Goal: Task Accomplishment & Management: Use online tool/utility

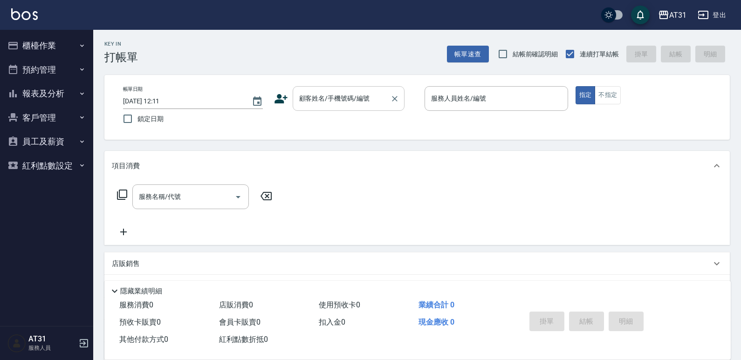
click at [371, 100] on input "顧客姓名/手機號碼/編號" at bounding box center [341, 98] width 89 height 16
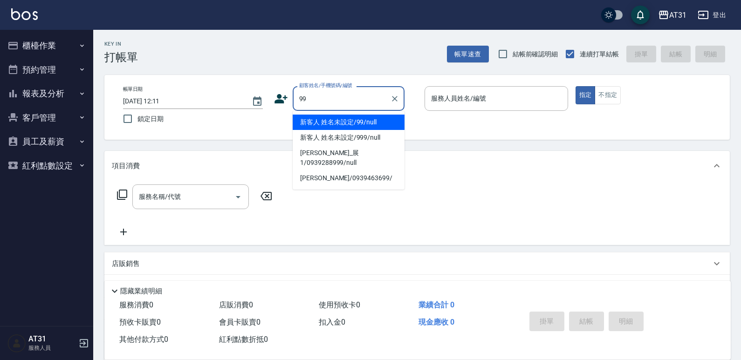
type input "新客人 姓名未設定/99/null"
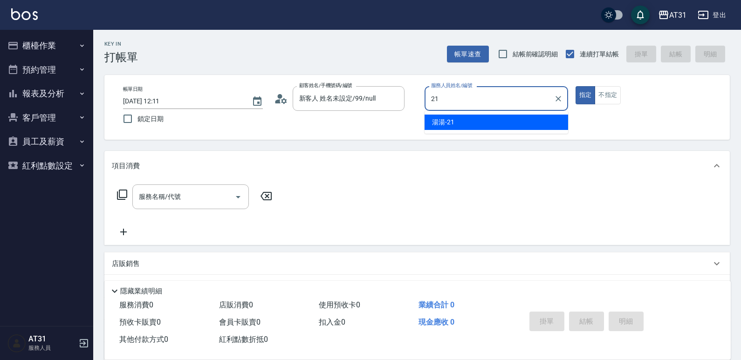
type input "湯湯-21"
type button "true"
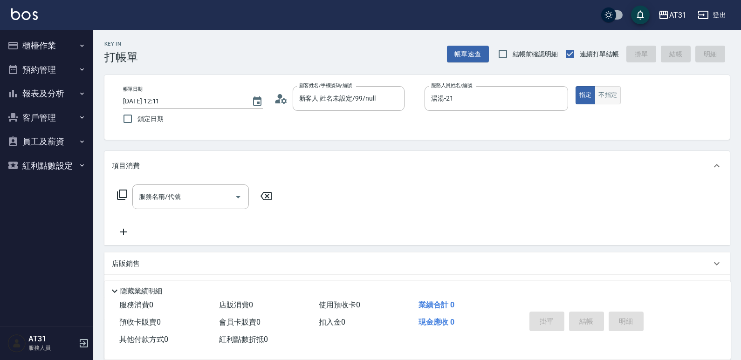
click at [617, 101] on div "帳單日期 2025/08/22 12:11 鎖定日期 顧客姓名/手機號碼/編號 新客人 姓名未設定/99/null 顧客姓名/手機號碼/編號 服務人員姓名/編…" at bounding box center [417, 107] width 603 height 42
click at [608, 93] on button "不指定" at bounding box center [608, 95] width 26 height 18
click at [227, 187] on div "服務名稱/代號" at bounding box center [190, 197] width 116 height 25
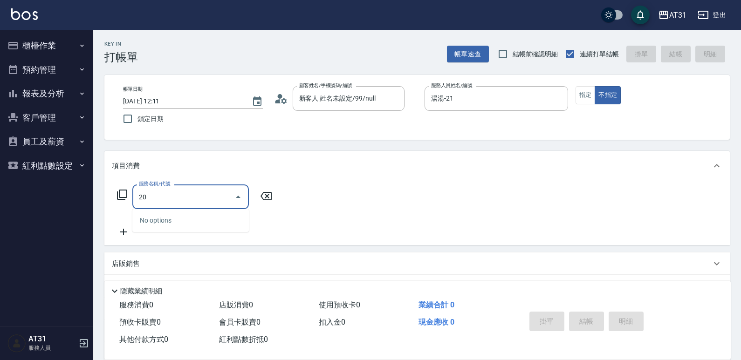
type input "201"
type input "20"
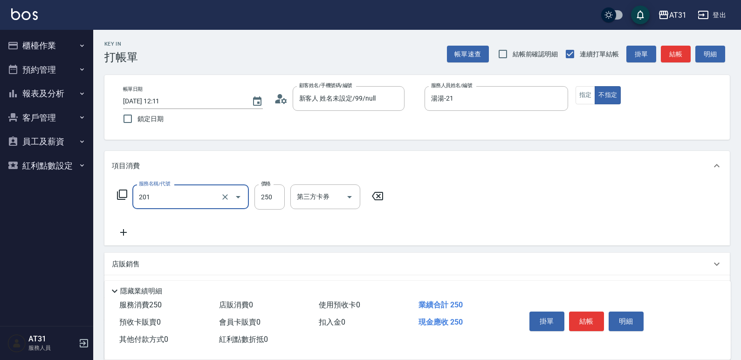
type input "洗髮(201)"
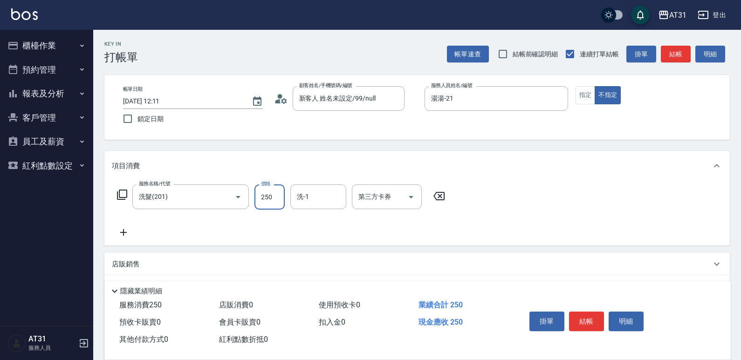
type input "4"
type input "0"
type input "40"
type input "400"
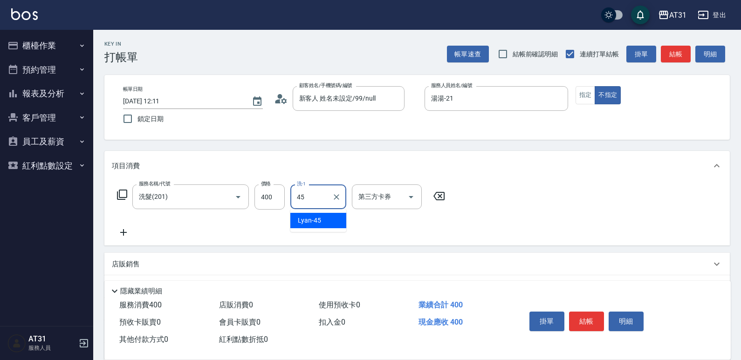
type input "Lyan-45"
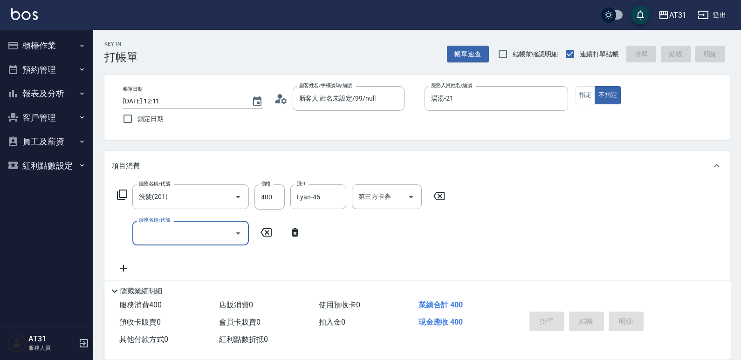
type input "2025/08/22 17:19"
type input "0"
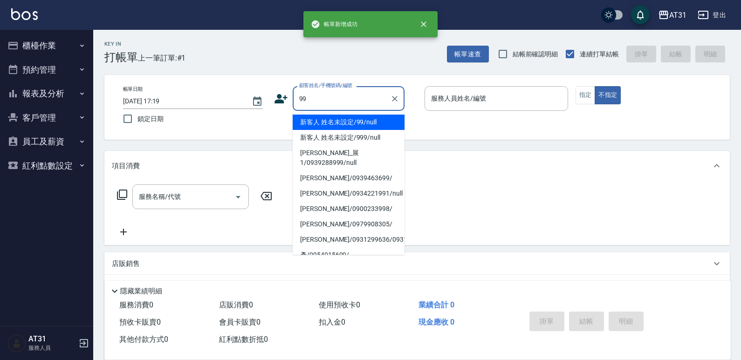
type input "新客人 姓名未設定/99/null"
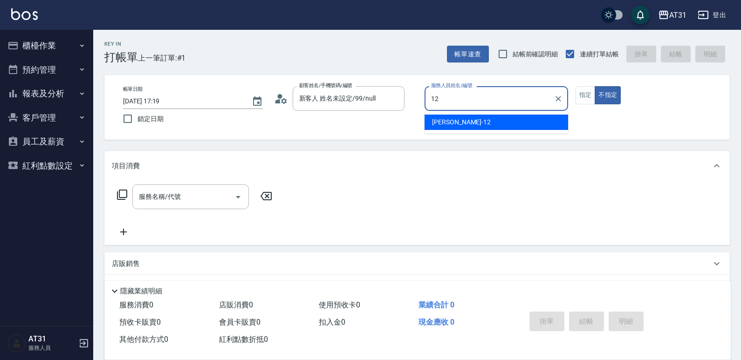
type input "[PERSON_NAME]-12"
type button "false"
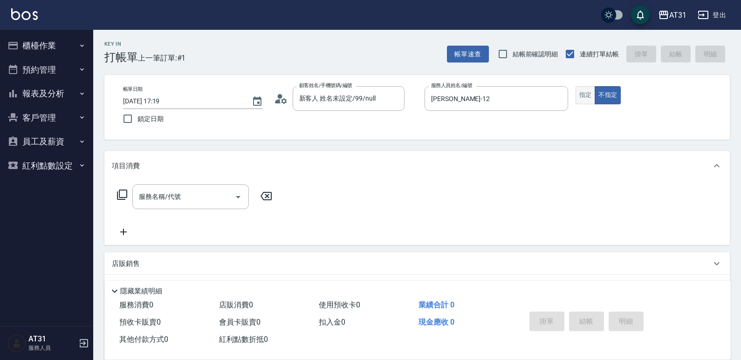
click at [580, 97] on button "指定" at bounding box center [585, 95] width 20 height 18
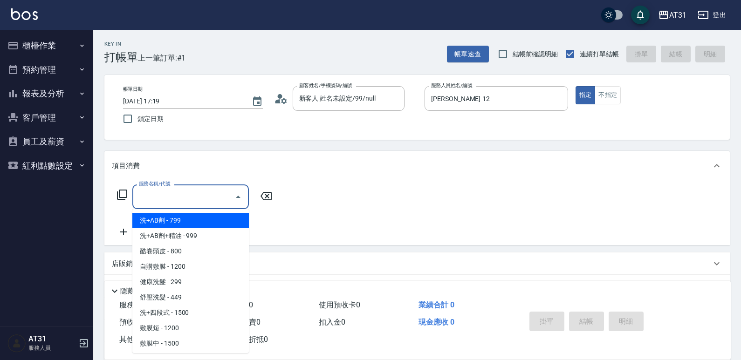
click at [212, 196] on input "服務名稱/代號" at bounding box center [184, 197] width 94 height 16
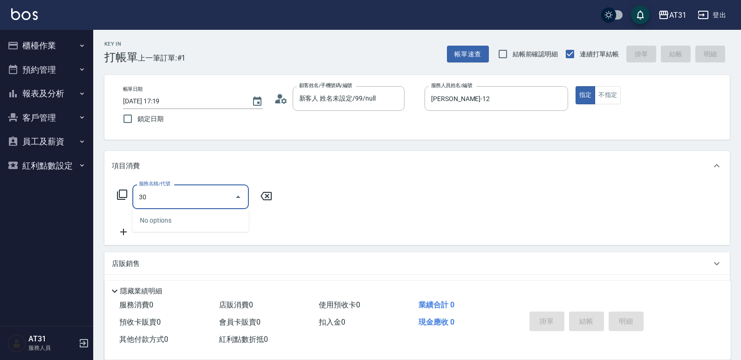
type input "301"
type input "160"
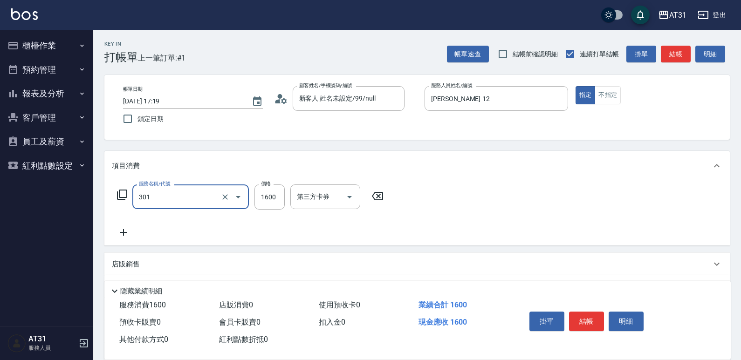
type input "燙髮(301)"
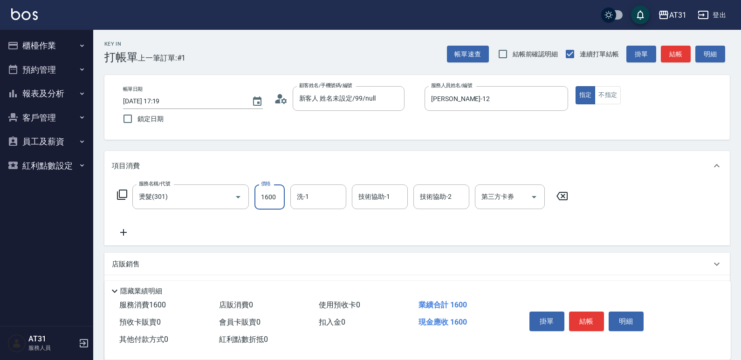
type input "0"
type input "20"
type input "200"
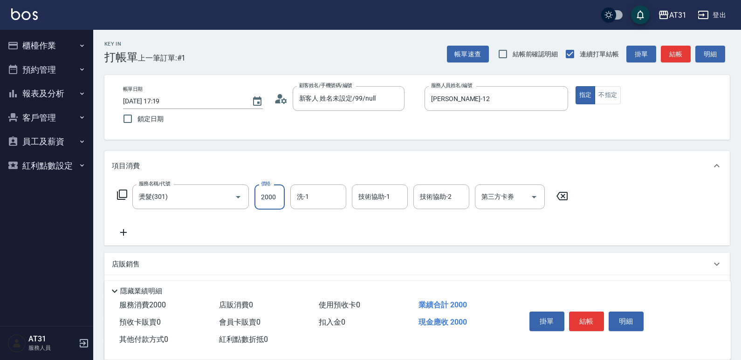
type input "2000"
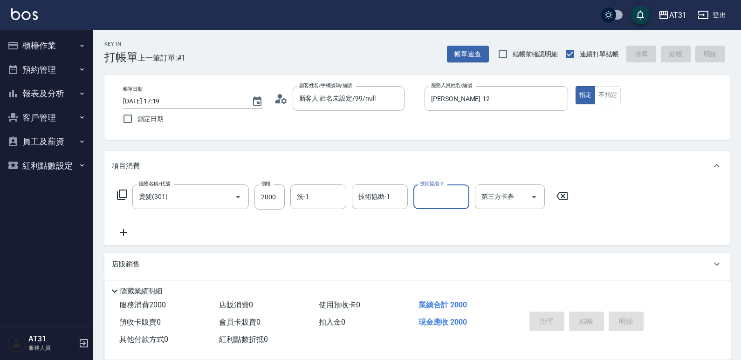
type input "[DATE] 17:20"
type input "0"
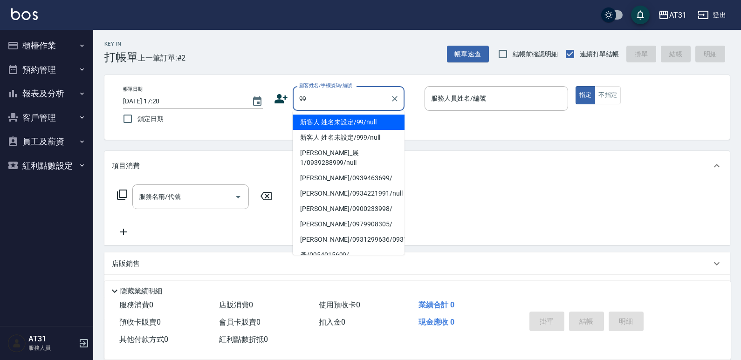
type input "新客人 姓名未設定/99/null"
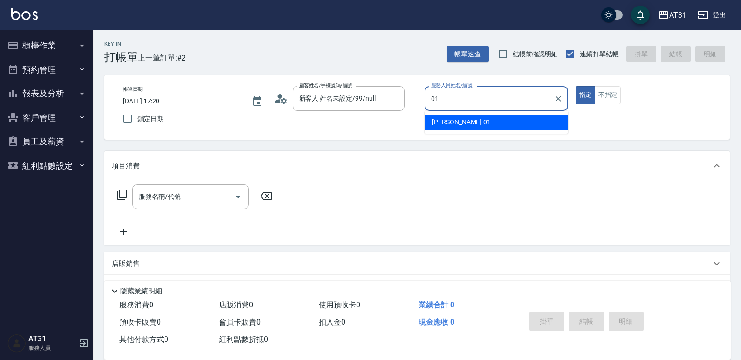
type input "[PERSON_NAME]-01"
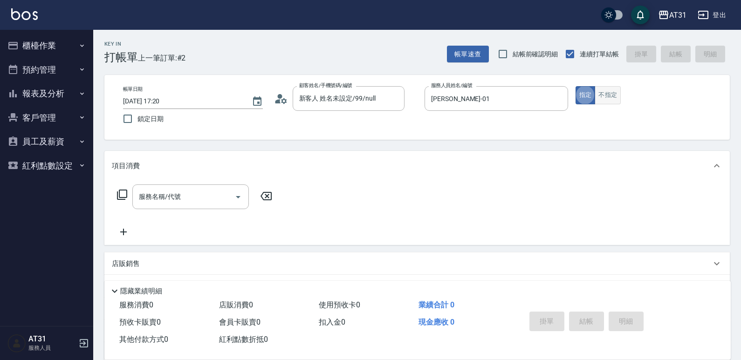
click at [601, 99] on button "不指定" at bounding box center [608, 95] width 26 height 18
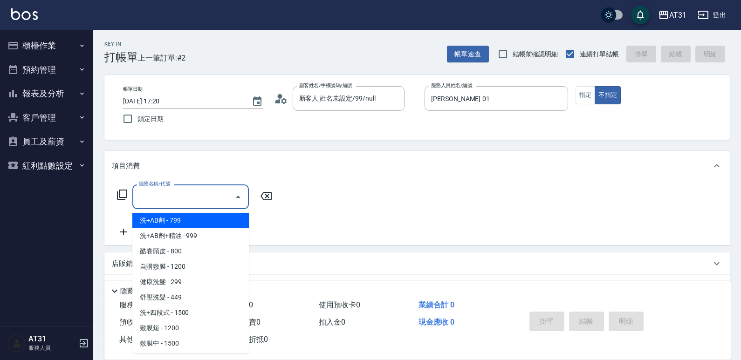
click at [197, 198] on input "服務名稱/代號" at bounding box center [184, 197] width 94 height 16
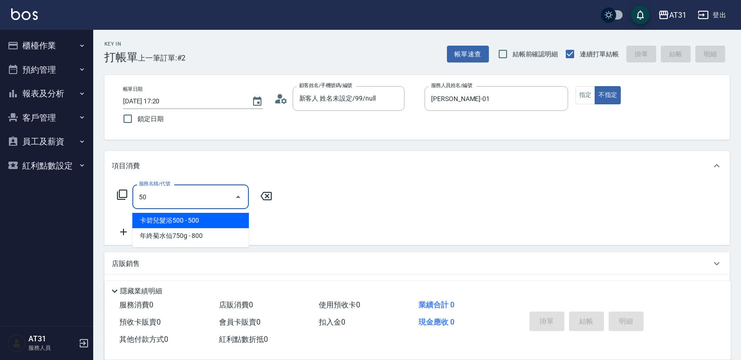
type input "501"
type input "160"
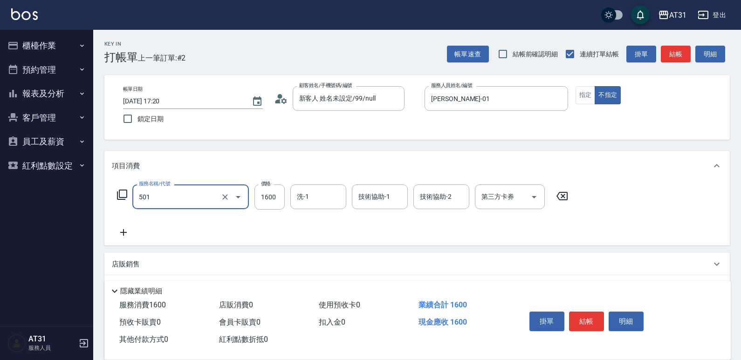
type input "染髮(501)"
type input "0"
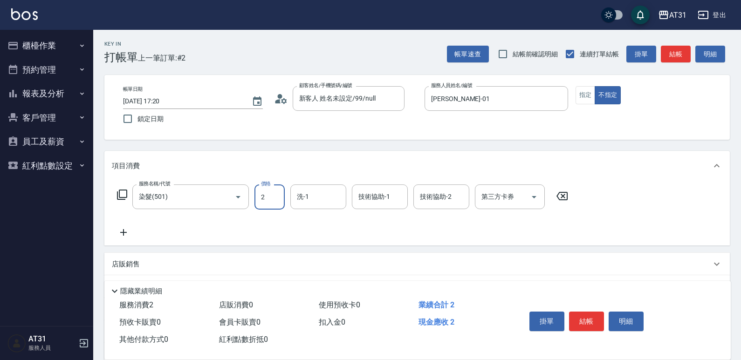
type input "25"
type input "20"
type input "250"
type input "2500"
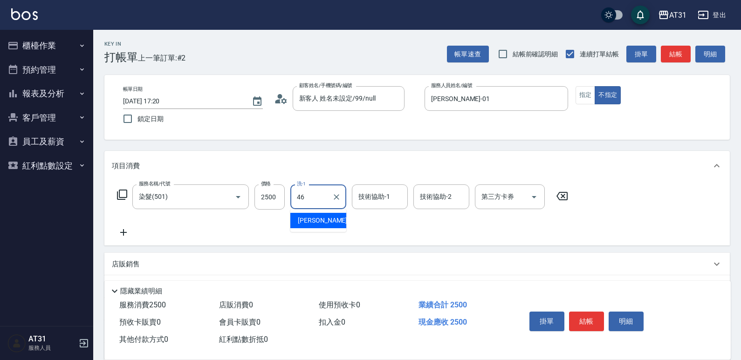
type input "[PERSON_NAME]-46"
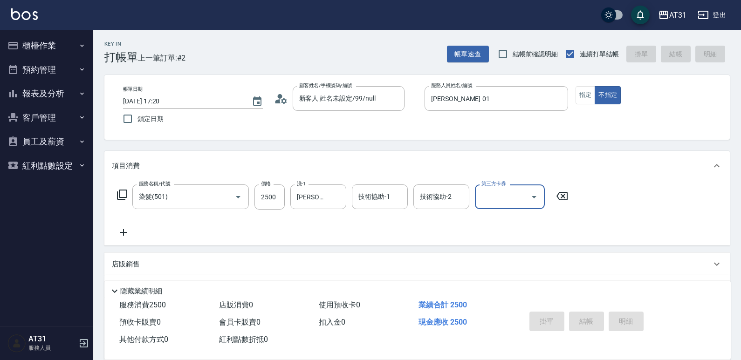
type input "0"
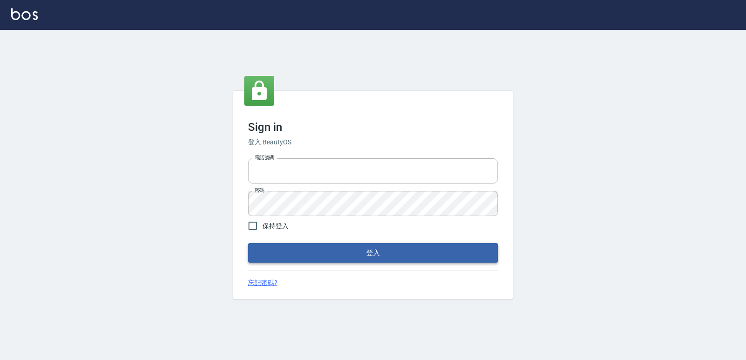
type input "0223312194"
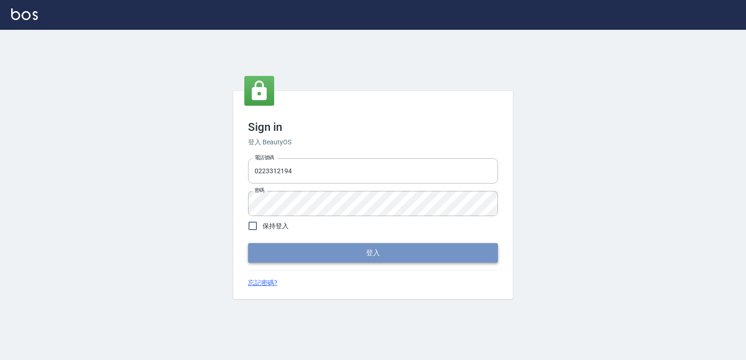
click at [339, 246] on button "登入" at bounding box center [373, 253] width 250 height 20
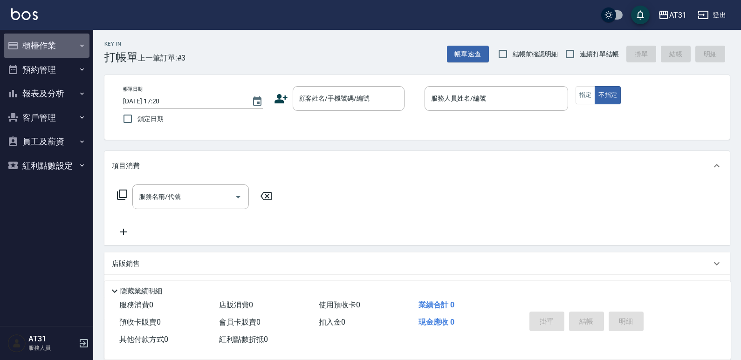
click at [50, 54] on button "櫃檯作業" at bounding box center [47, 46] width 86 height 24
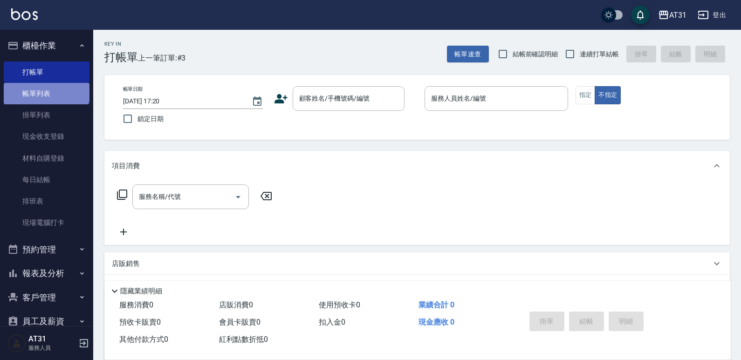
click at [46, 89] on link "帳單列表" at bounding box center [47, 93] width 86 height 21
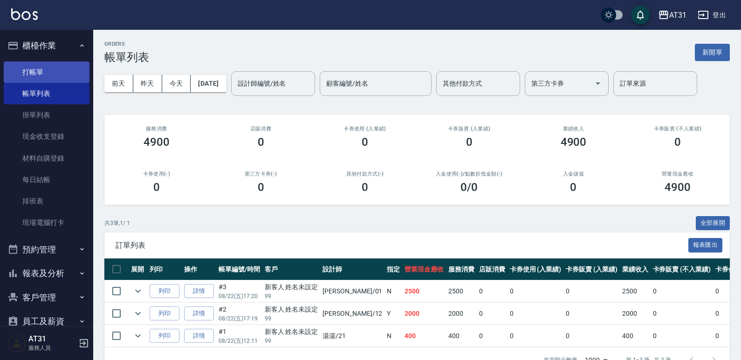
click at [62, 75] on link "打帳單" at bounding box center [47, 72] width 86 height 21
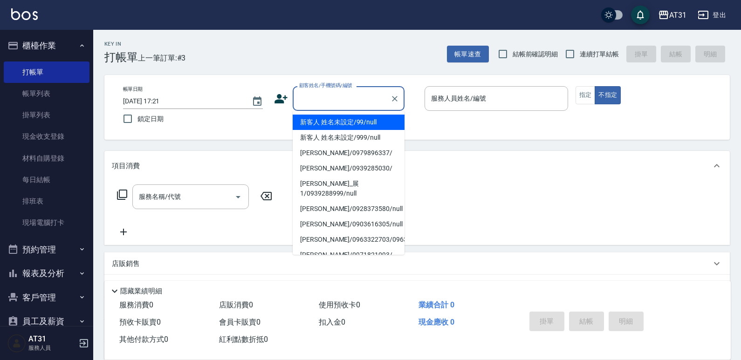
click at [363, 95] on input "顧客姓名/手機號碼/編號" at bounding box center [341, 98] width 89 height 16
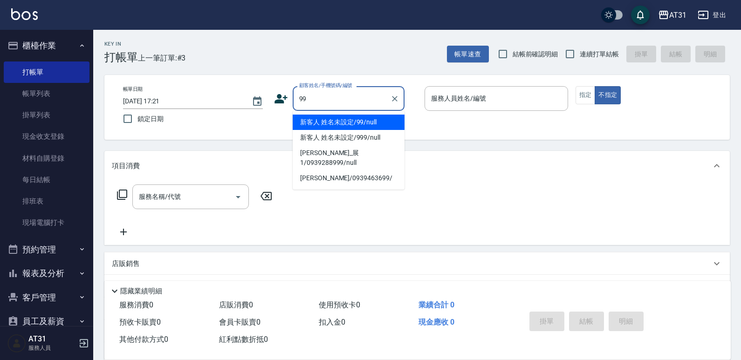
type input "新客人 姓名未設定/99/null"
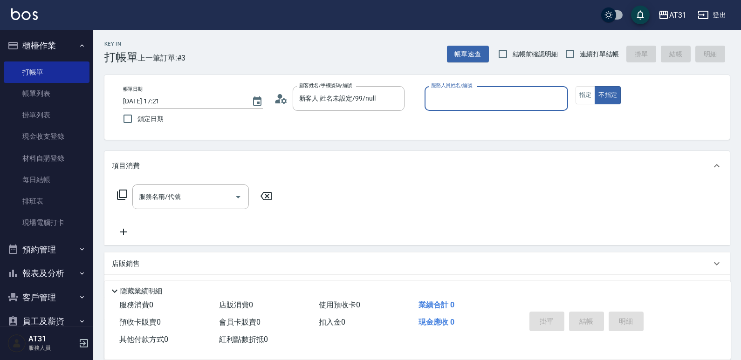
type input "0"
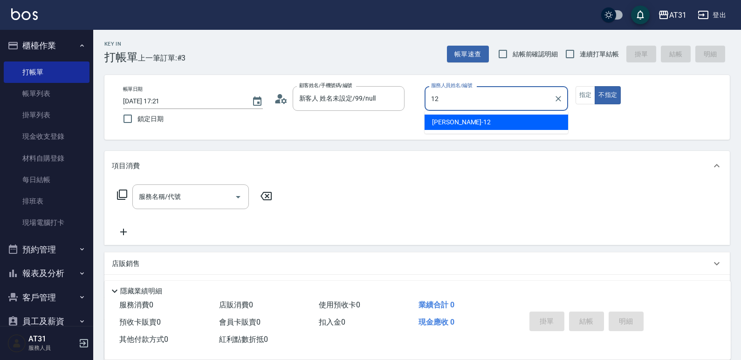
type input "[PERSON_NAME]-12"
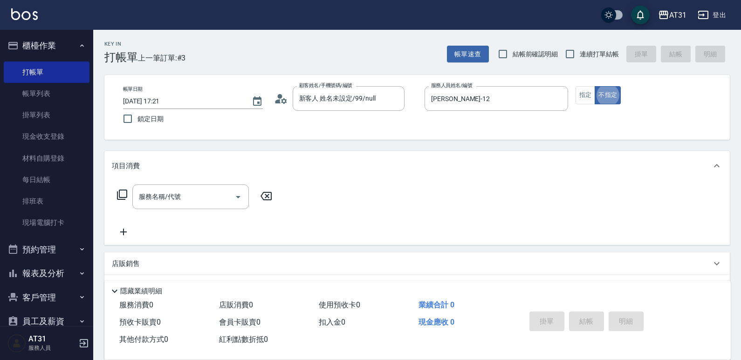
type button "false"
drag, startPoint x: 590, startPoint y: 89, endPoint x: 552, endPoint y: 103, distance: 40.8
click at [590, 88] on button "指定" at bounding box center [585, 95] width 20 height 18
click at [219, 196] on input "服務名稱/代號" at bounding box center [184, 197] width 94 height 16
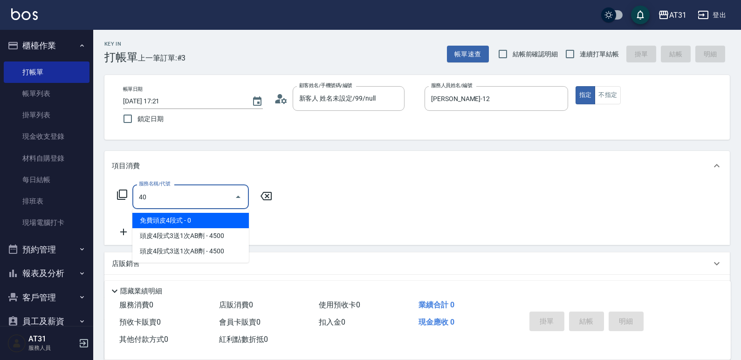
type input "401"
type input "20"
type input "剪髮(401)"
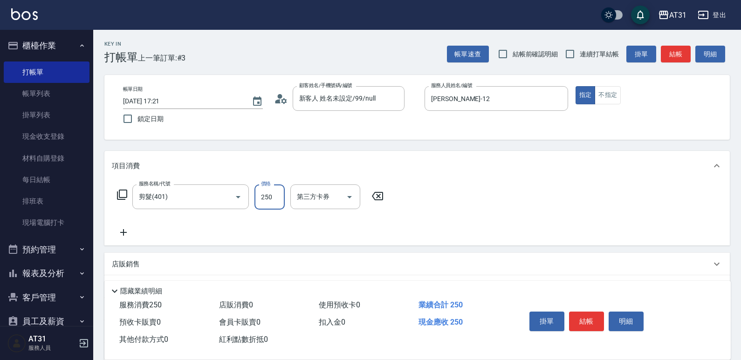
type input "0"
type input "60"
type input "600"
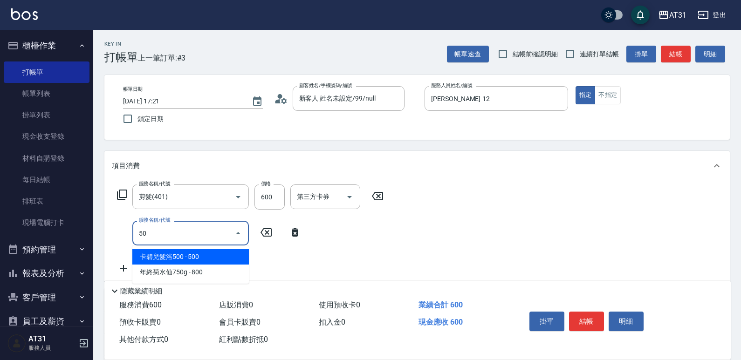
type input "501"
type input "220"
type input "染髮(501)"
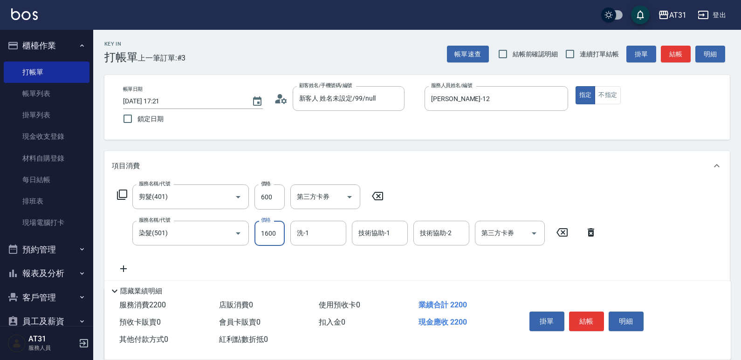
type input "60"
type input "30"
type input "90"
type input "3000"
type input "360"
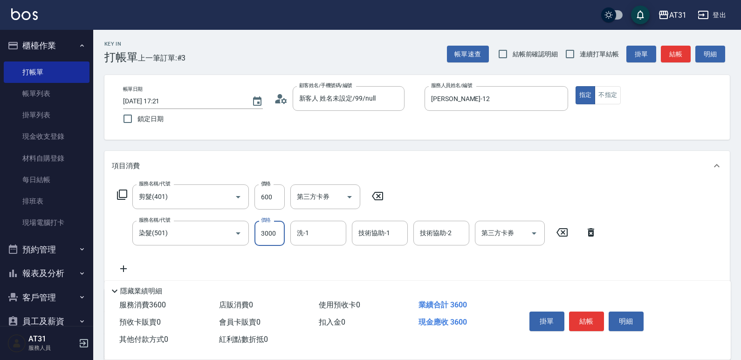
type input "3000"
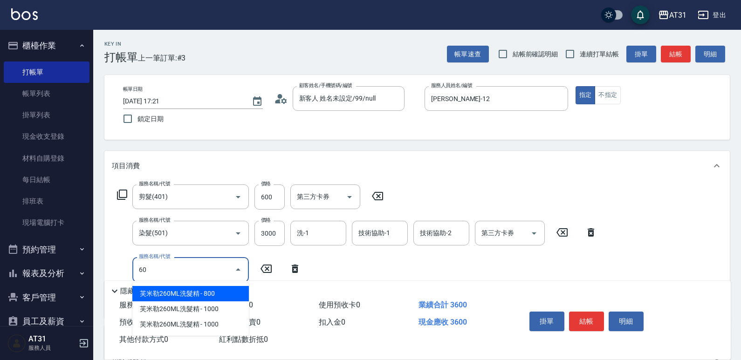
type input "609"
type input "470"
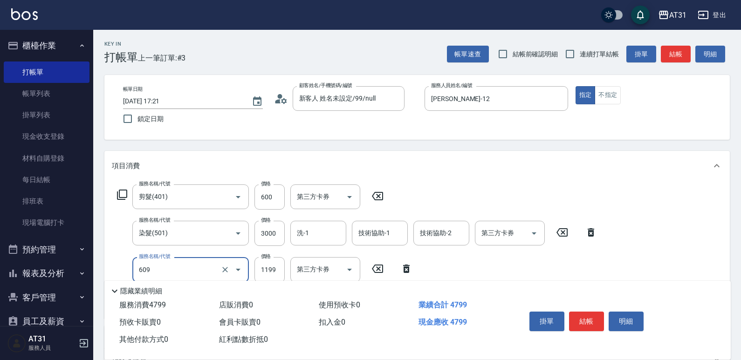
type input "自購三段(609)"
type input "360"
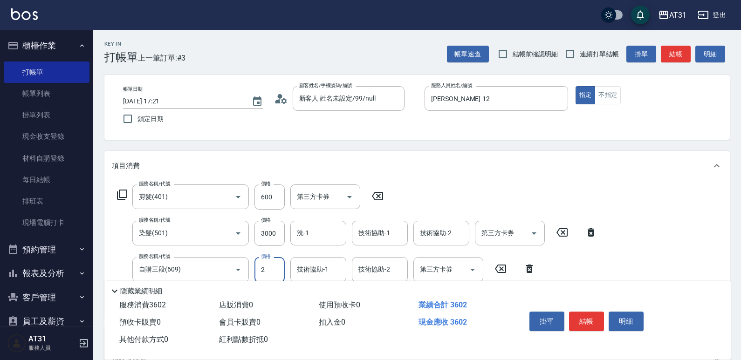
type input "20"
type input "380"
type input "2000"
type input "560"
type input "2000"
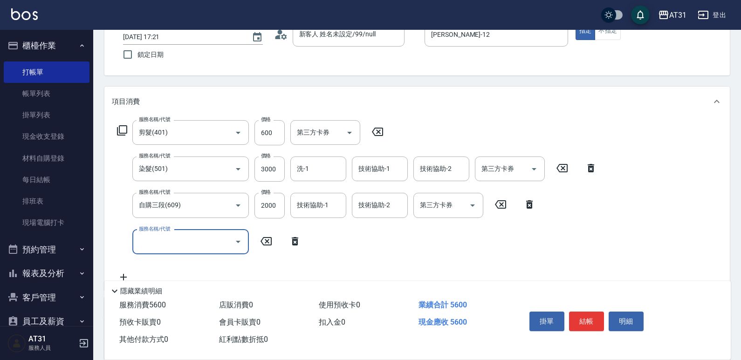
scroll to position [140, 0]
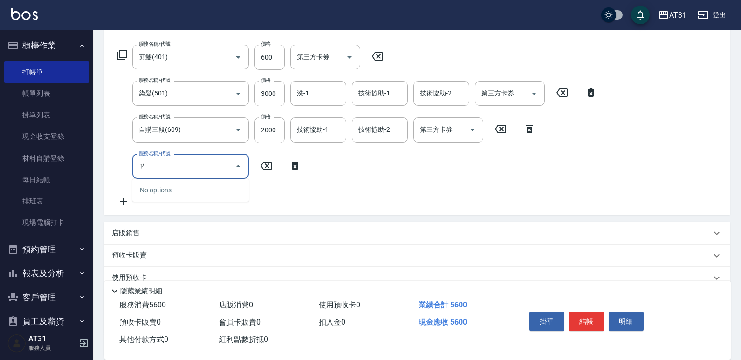
type input "自"
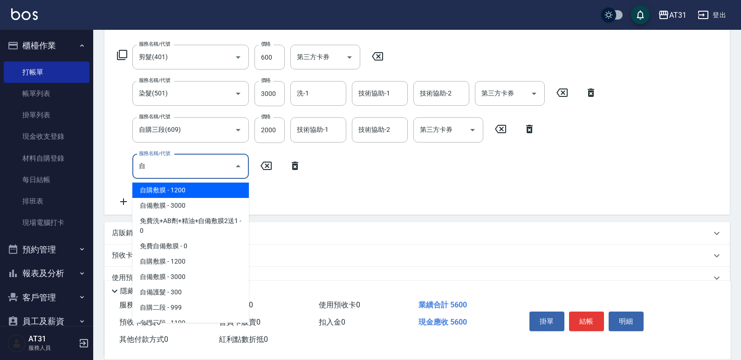
click at [176, 191] on span "自購敷膜 - 1200" at bounding box center [190, 190] width 116 height 15
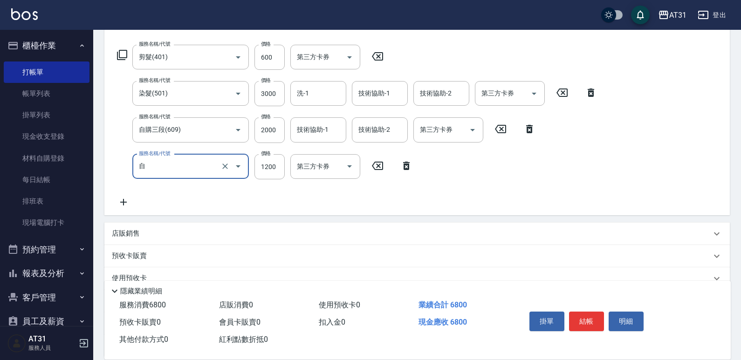
type input "680"
type input "自購敷膜(105)"
click at [272, 166] on input "1200" at bounding box center [269, 166] width 30 height 25
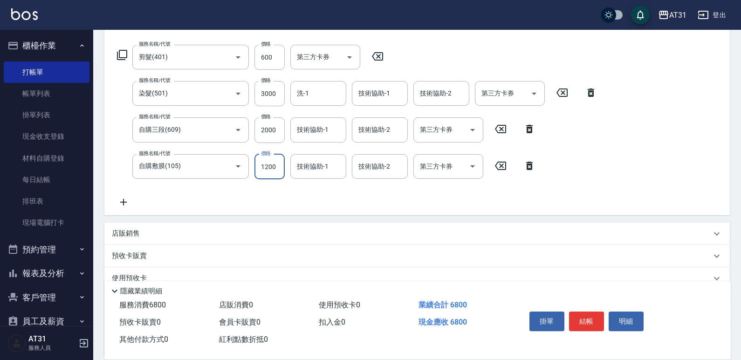
type input "1"
type input "560"
type input "150"
type input "570"
type input "1500"
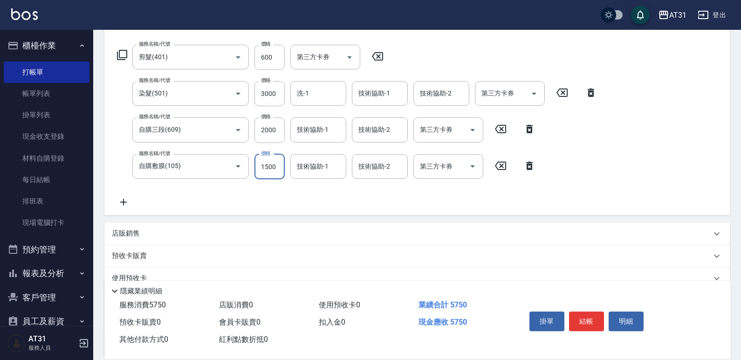
type input "710"
type input "1500"
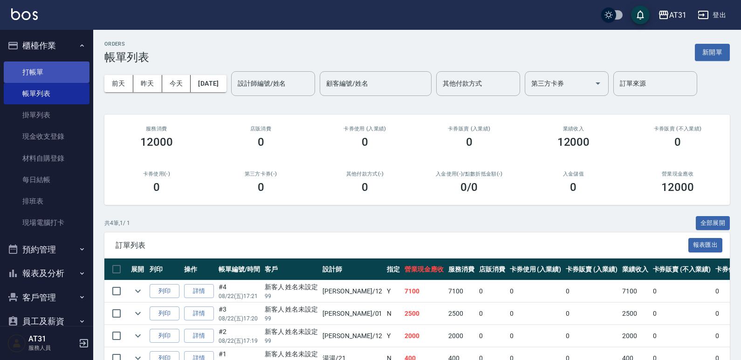
click at [27, 62] on link "打帳單" at bounding box center [47, 72] width 86 height 21
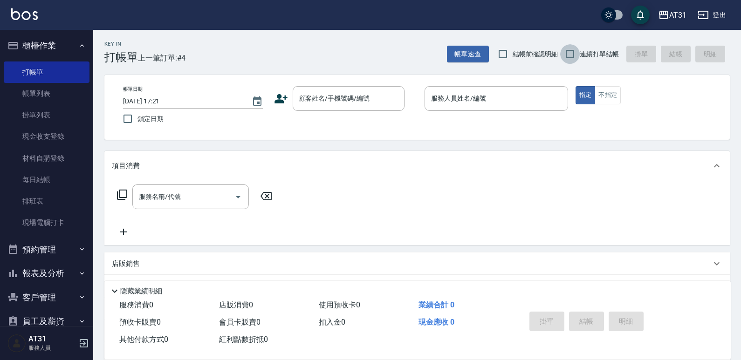
click at [571, 55] on input "連續打單結帳" at bounding box center [570, 54] width 20 height 20
checkbox input "true"
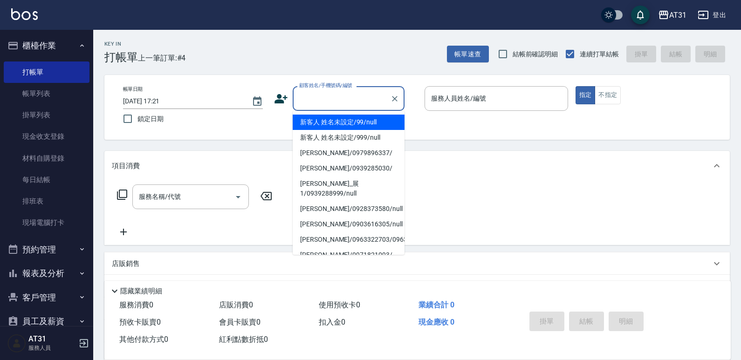
click at [367, 98] on input "顧客姓名/手機號碼/編號" at bounding box center [341, 98] width 89 height 16
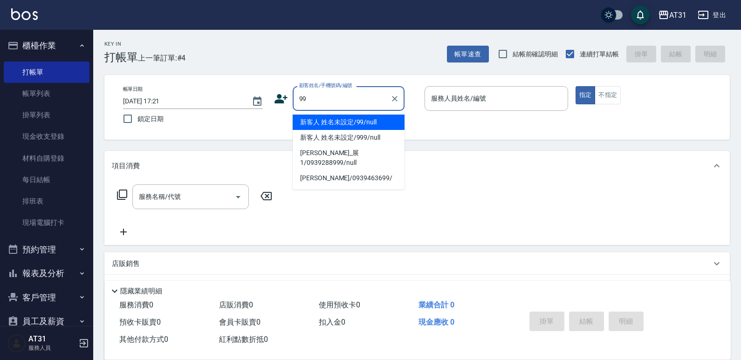
type input "新客人 姓名未設定/99/null"
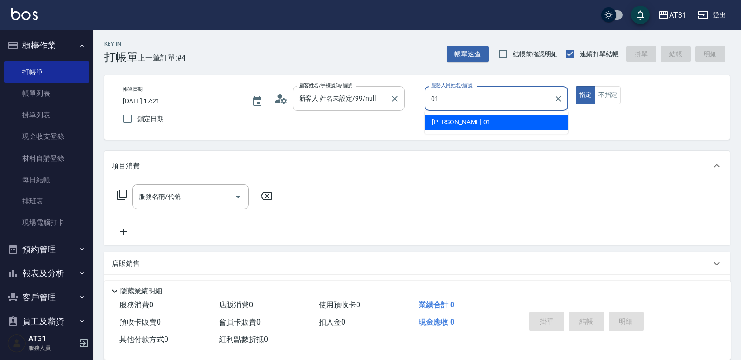
type input "[PERSON_NAME]-01"
type button "true"
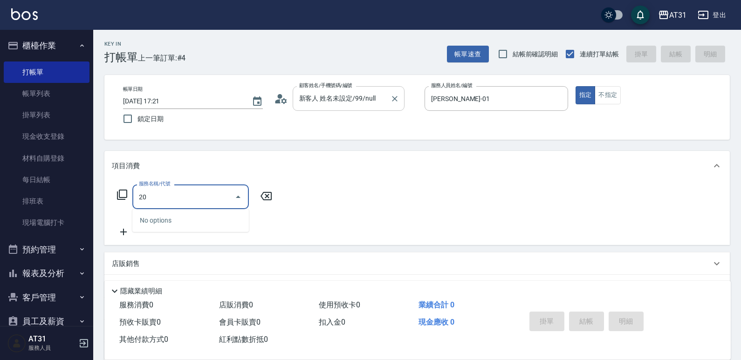
type input "201"
type input "20"
type input "洗髮(201)"
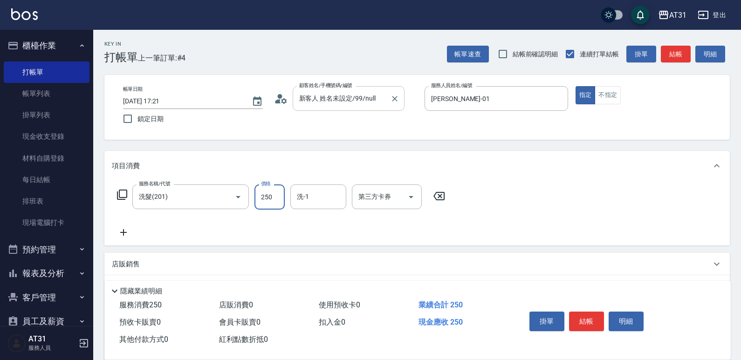
type input "0"
type input "30"
type input "300"
type input "[PERSON_NAME]-46"
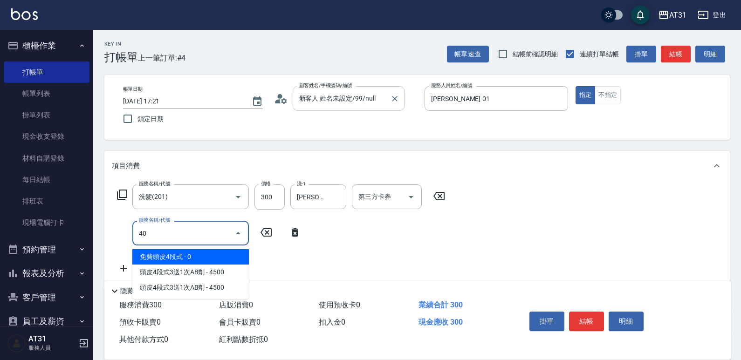
type input "401"
type input "50"
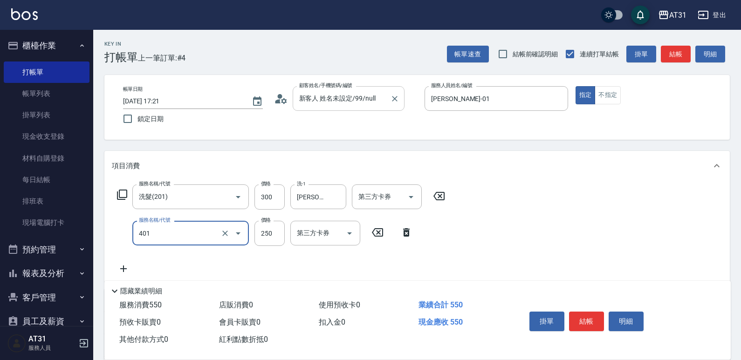
type input "剪髮(401)"
type input "30"
type input "60"
type input "300"
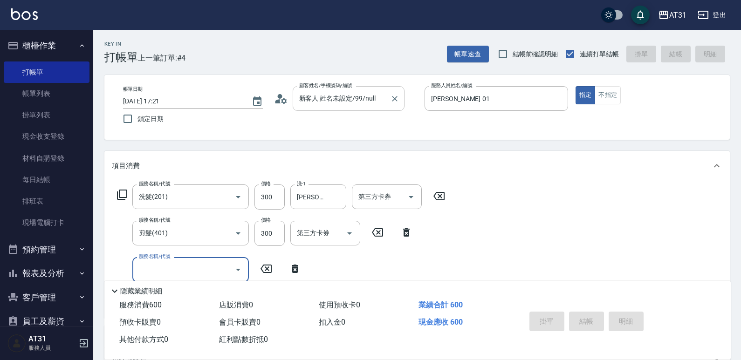
type input "0"
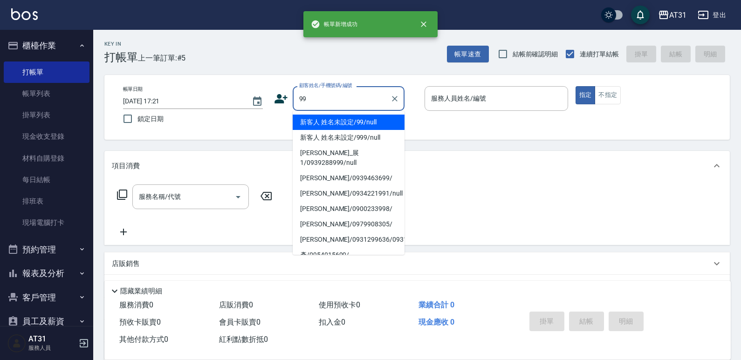
type input "新客人 姓名未設定/99/null"
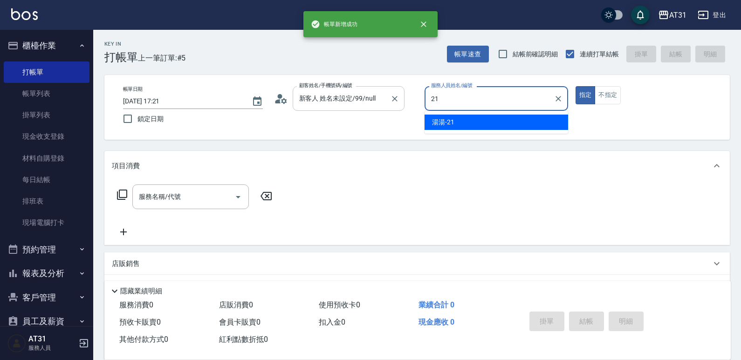
type input "湯湯-21"
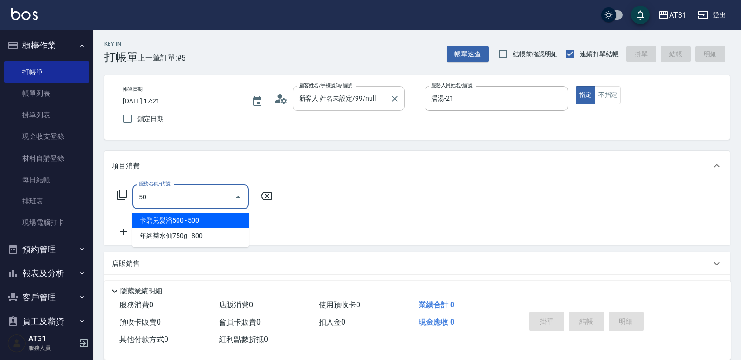
type input "501"
type input "160"
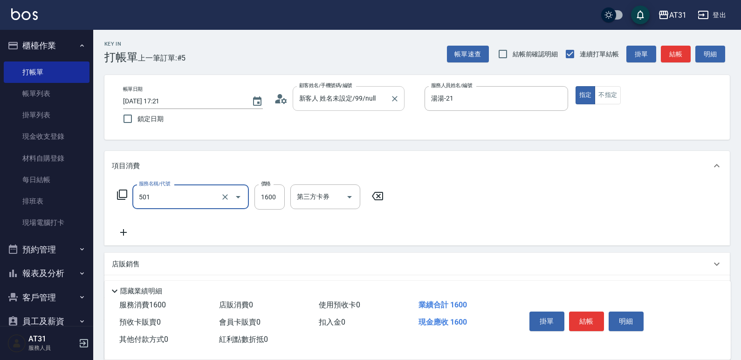
type input "染髮(501)"
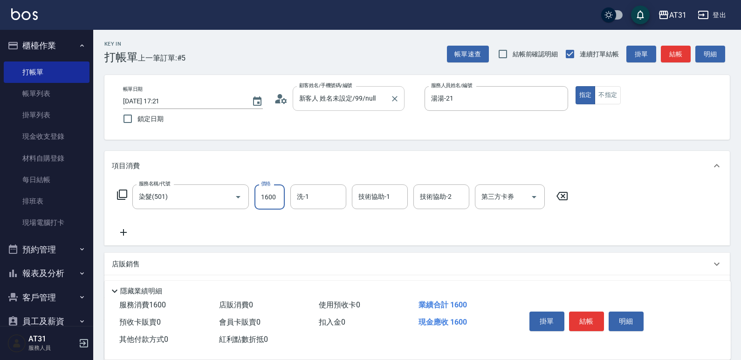
type input "1"
type input "0"
type input "15"
type input "10"
type input "150"
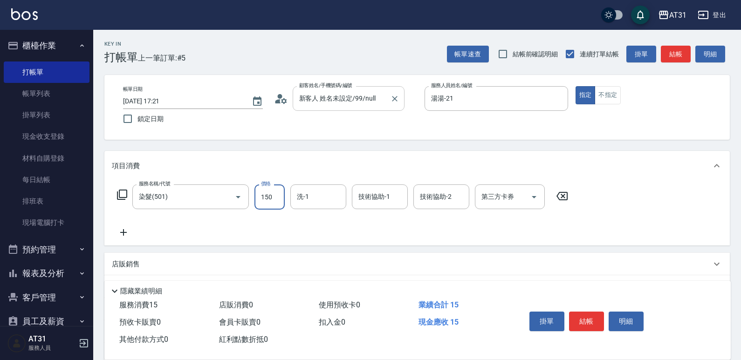
type input "150"
type input "1500"
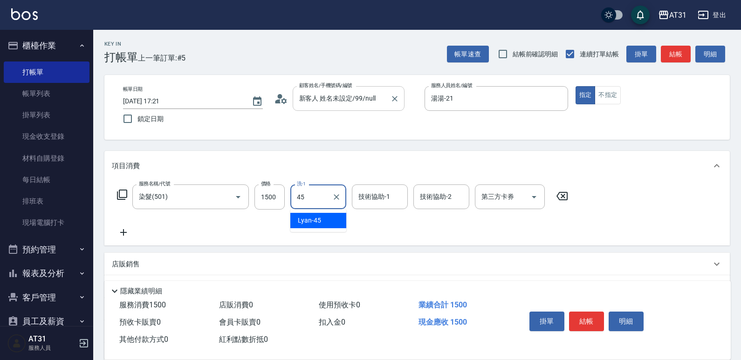
type input "Lyan-45"
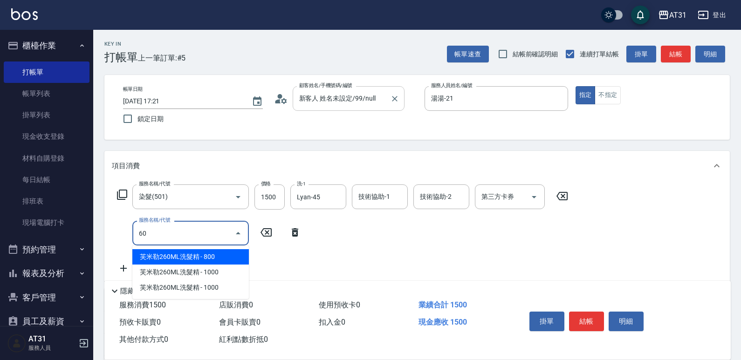
type input "609"
type input "260"
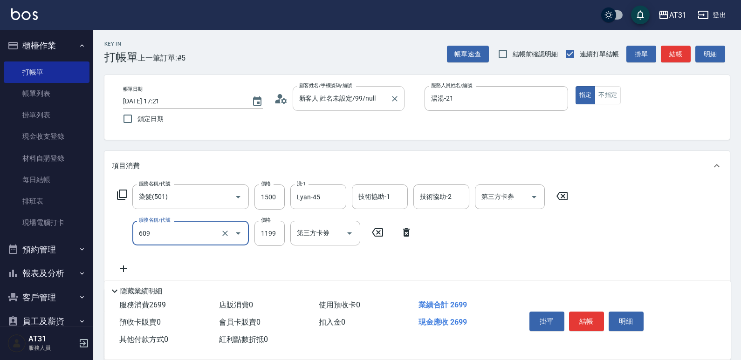
type input "自購三段(609)"
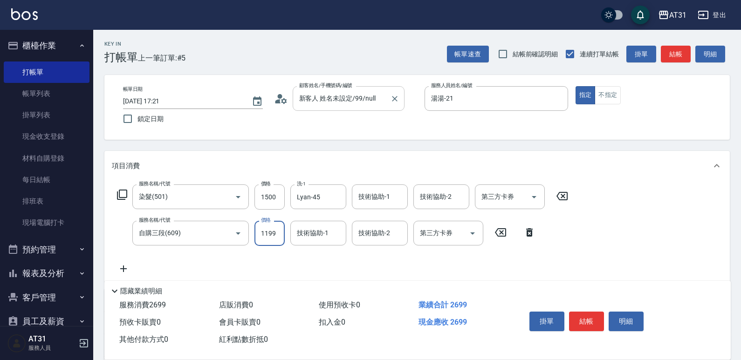
type input "150"
type input "20"
type input "170"
type input "2000"
type input "350"
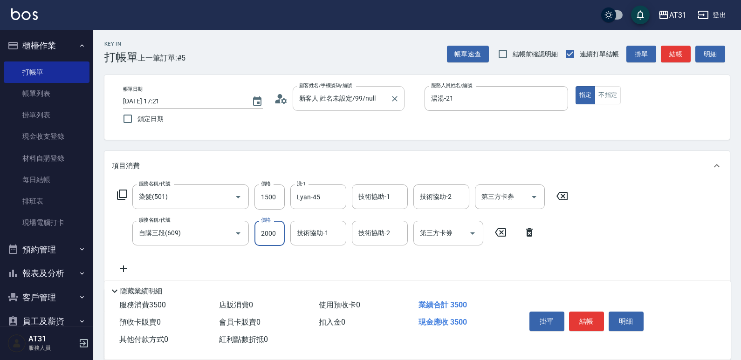
type input "2000"
type input "Lyan-45"
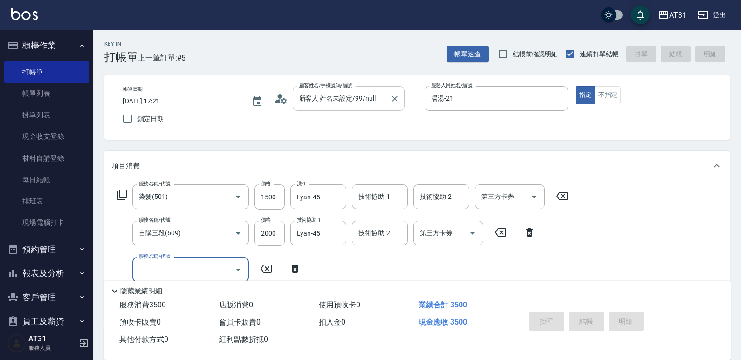
type input "0"
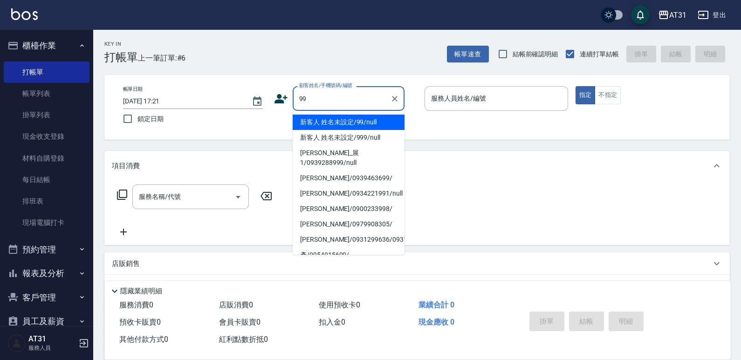
type input "新客人 姓名未設定/99/null"
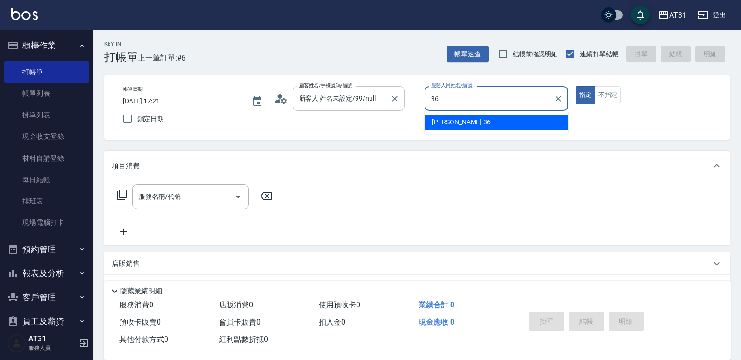
type input "[PERSON_NAME]-36"
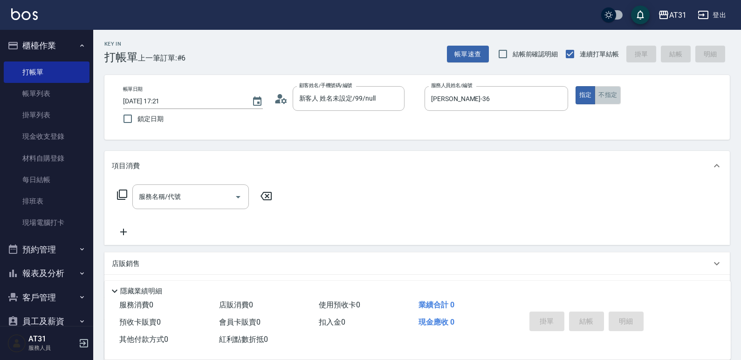
click at [605, 89] on button "不指定" at bounding box center [608, 95] width 26 height 18
click at [196, 199] on input "服務名稱/代號" at bounding box center [184, 197] width 94 height 16
click at [129, 196] on div "服務名稱/代號 服務名稱/代號" at bounding box center [195, 197] width 166 height 25
click at [121, 196] on icon at bounding box center [121, 194] width 11 height 11
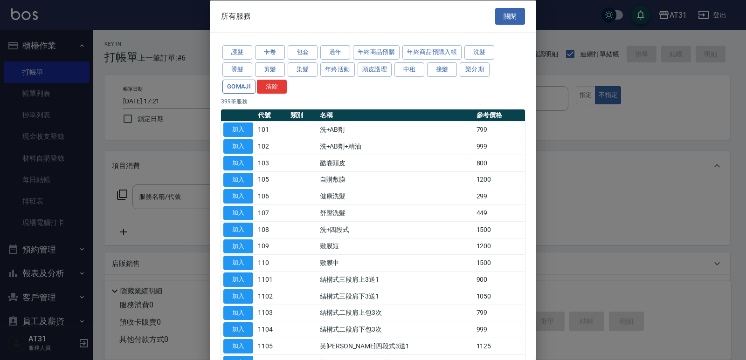
click at [236, 82] on button "GOMAJI" at bounding box center [238, 86] width 33 height 14
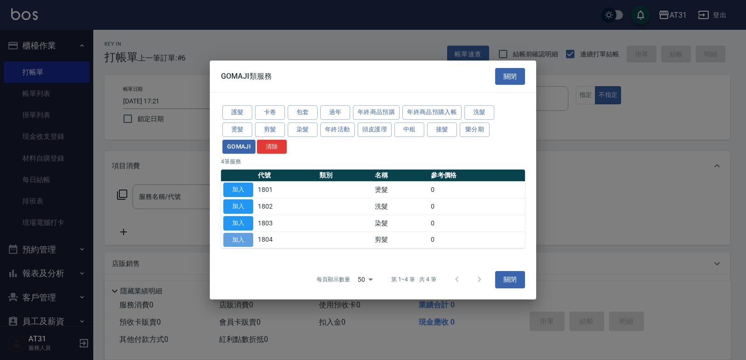
click at [248, 243] on button "加入" at bounding box center [238, 240] width 30 height 14
type input "剪髮(1804)"
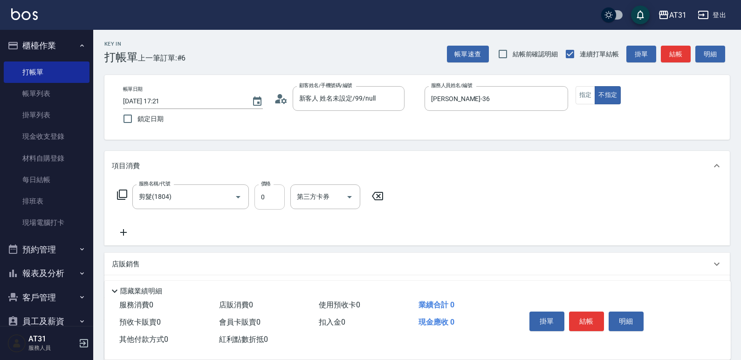
click at [261, 197] on input "0" at bounding box center [269, 197] width 30 height 25
type input "35"
type input "30"
type input "359"
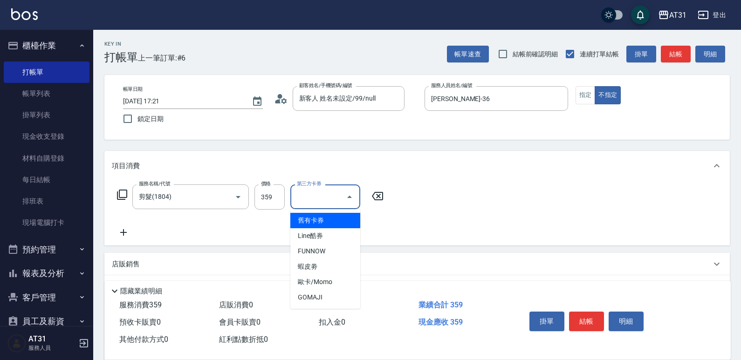
click at [323, 200] on input "第三方卡券" at bounding box center [318, 197] width 48 height 16
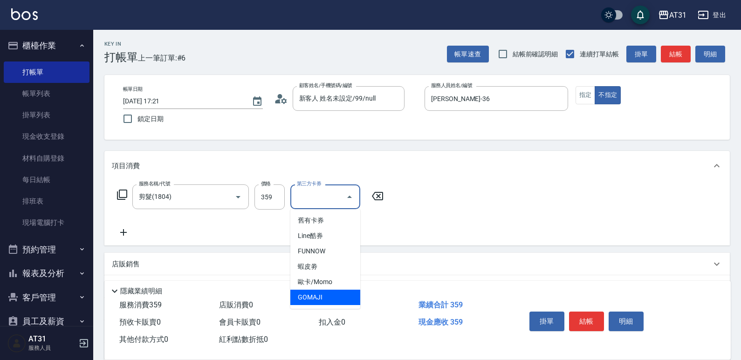
click at [323, 297] on span "GOMAJI" at bounding box center [325, 297] width 70 height 15
type input "0"
type input "GOMAJI"
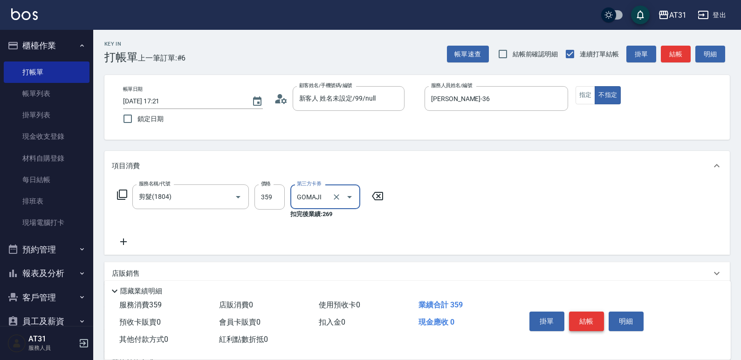
click at [596, 315] on button "結帳" at bounding box center [586, 322] width 35 height 20
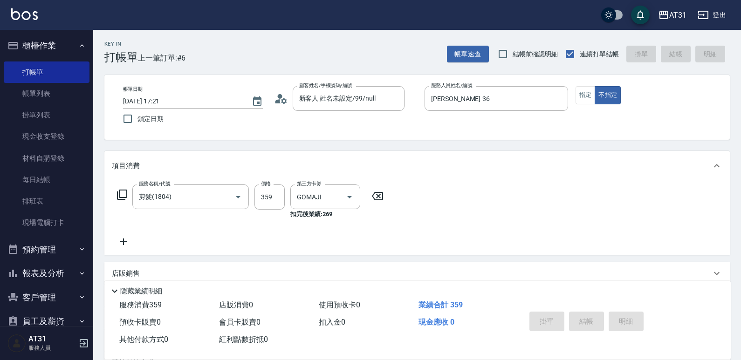
type input "[DATE] 17:22"
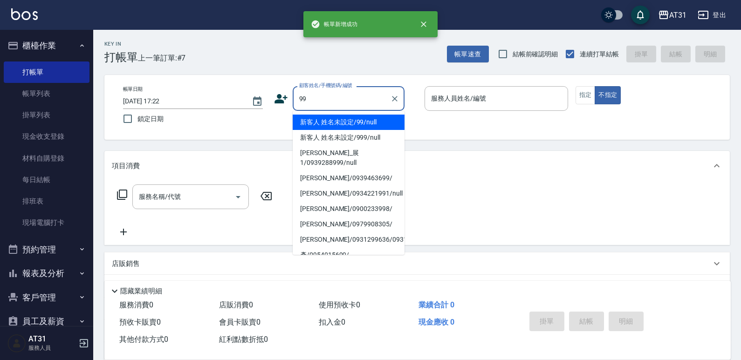
type input "新客人 姓名未設定/99/null"
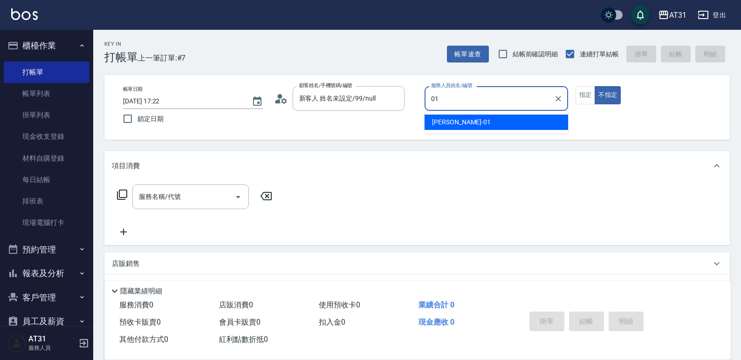
type input "[PERSON_NAME]-01"
type button "false"
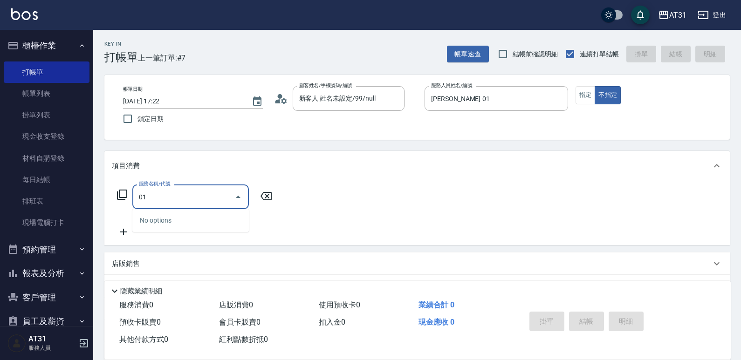
type input "0"
type input "201"
type input "20"
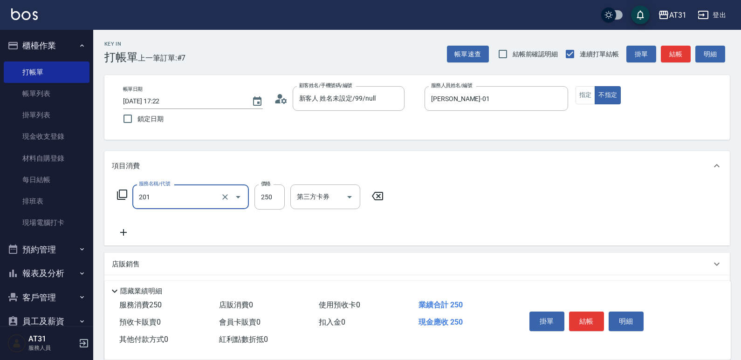
type input "洗髮(201)"
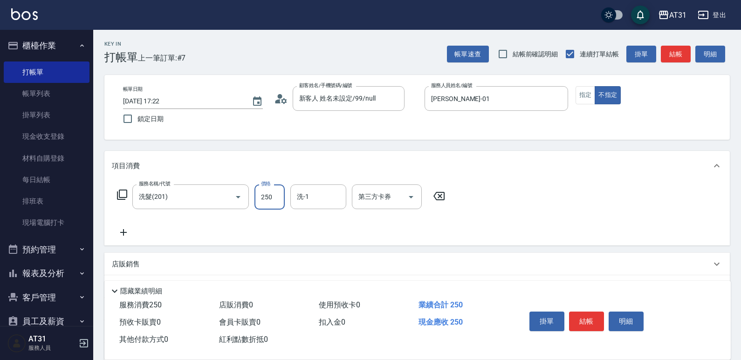
type input "4"
type input "0"
type input "40"
type input "400"
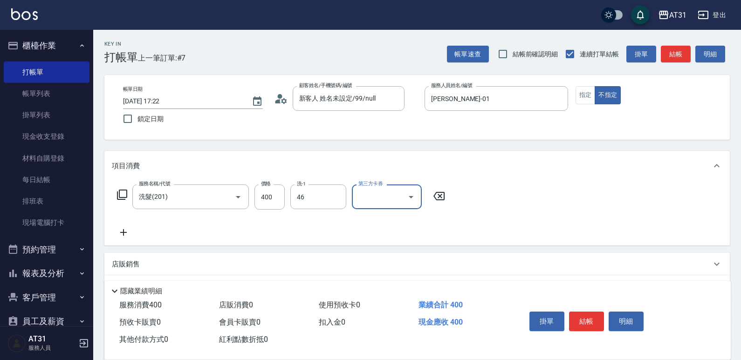
type input "[PERSON_NAME]-46"
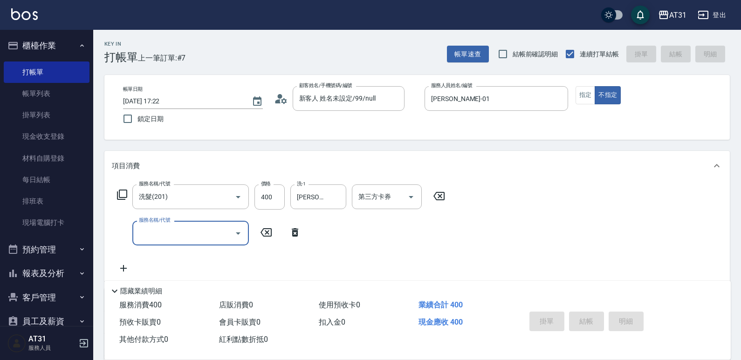
type input "0"
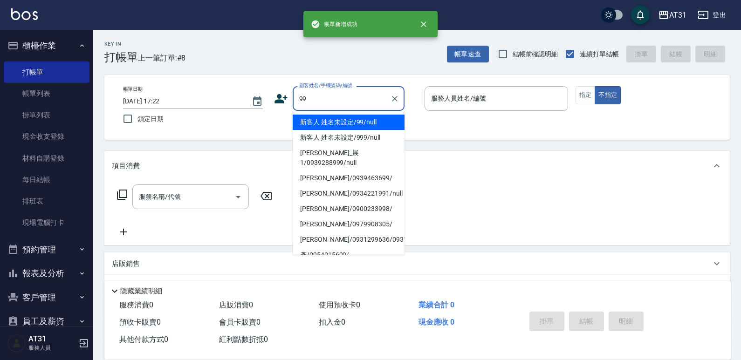
type input "99"
type input "12"
type input "新客人 姓名未設定/99/null"
type input "[PERSON_NAME]-12"
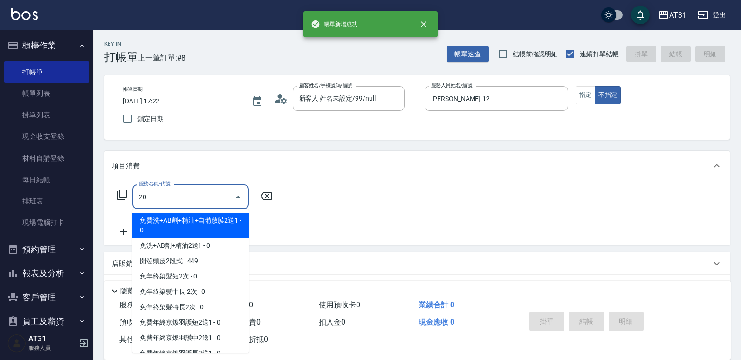
type input "201"
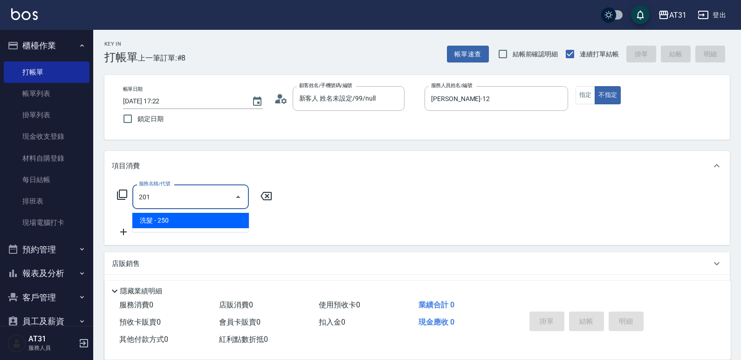
type input "20"
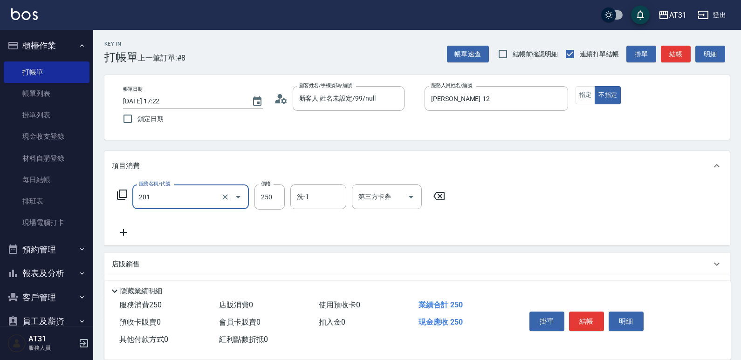
type input "洗髮(201)"
type input "3"
type input "0"
type input "300"
type input "30"
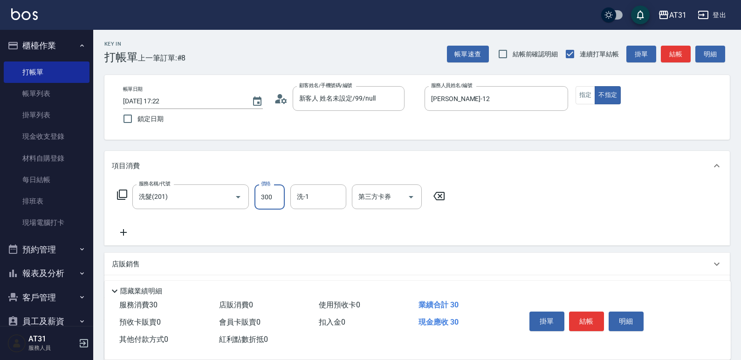
type input "300"
type input "Lyan-45"
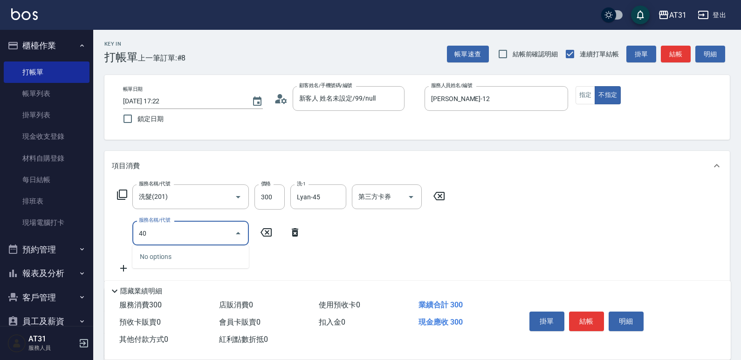
type input "401"
type input "50"
type input "剪髮(401)"
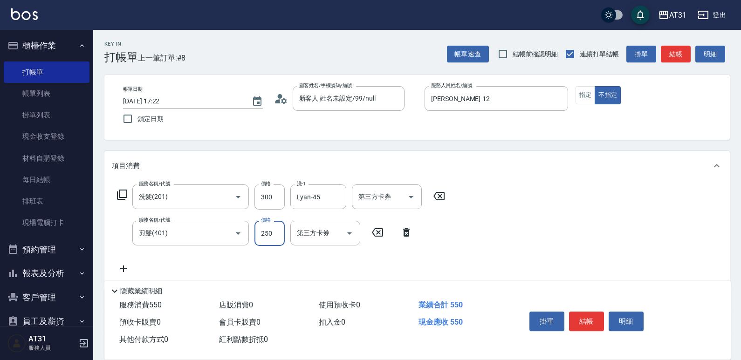
type input "30"
type input "60"
type input "300"
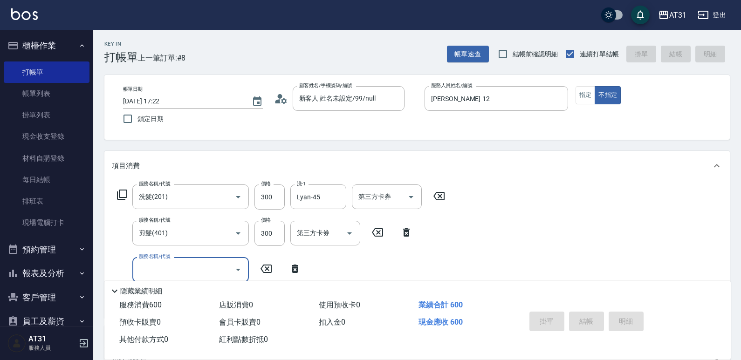
type input "0"
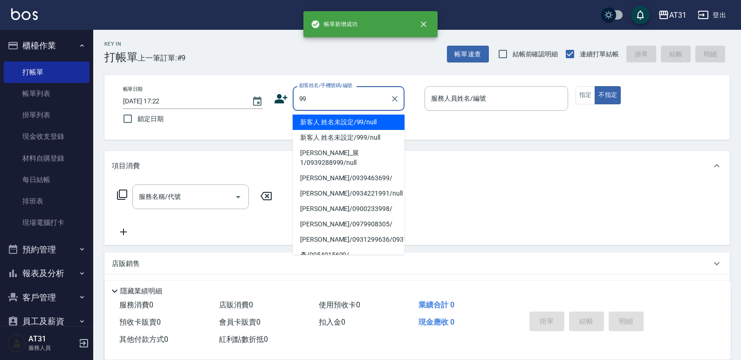
type input "99"
type input "21"
type input "新客人 姓名未設定/99/null"
type input "湯湯-21"
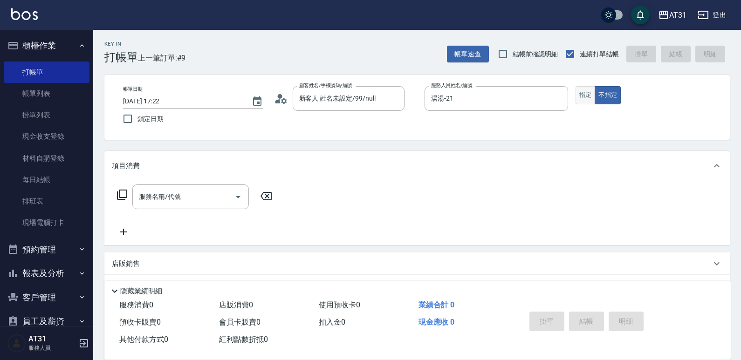
click at [585, 96] on button "指定" at bounding box center [585, 95] width 20 height 18
click at [140, 201] on input "服務名稱/代號" at bounding box center [184, 197] width 94 height 16
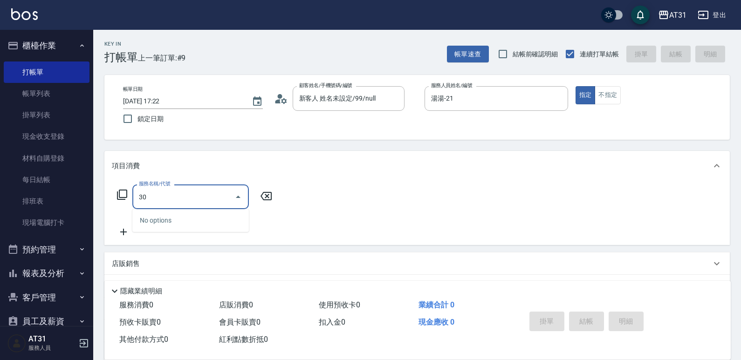
type input "301"
type input "160"
type input "燙髮(301)"
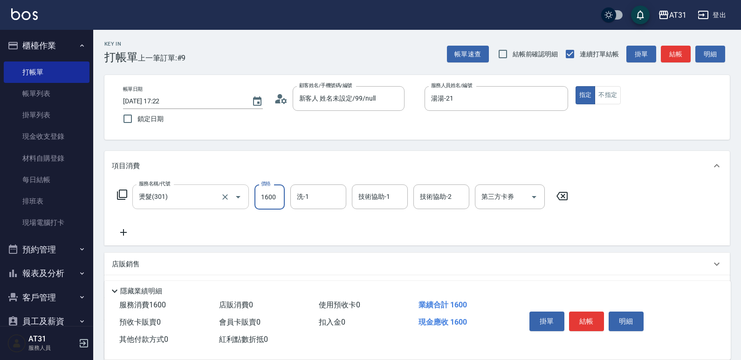
type input "0"
type input "138"
type input "130"
type input "1388"
type input "Lyan-45"
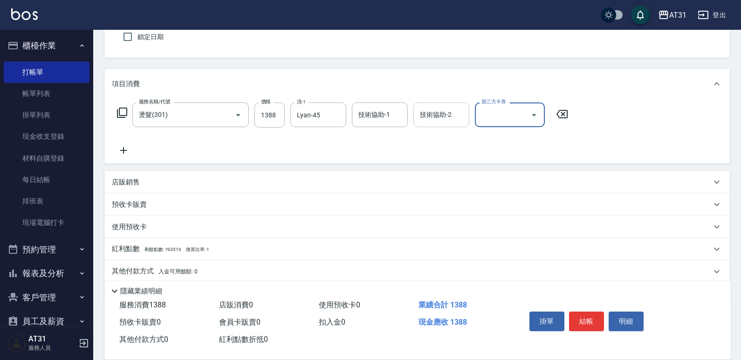
scroll to position [116, 0]
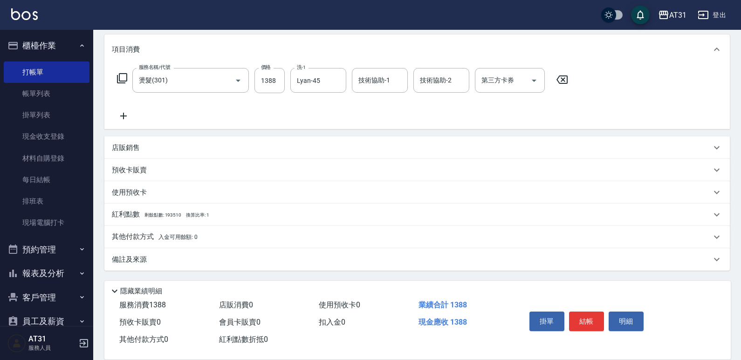
click at [188, 232] on p "其他付款方式 入金可用餘額: 0" at bounding box center [155, 237] width 86 height 10
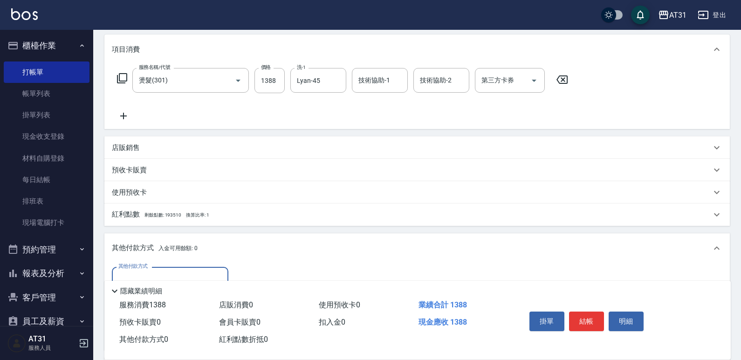
scroll to position [0, 0]
click at [178, 274] on input "其他付款方式" at bounding box center [170, 279] width 108 height 16
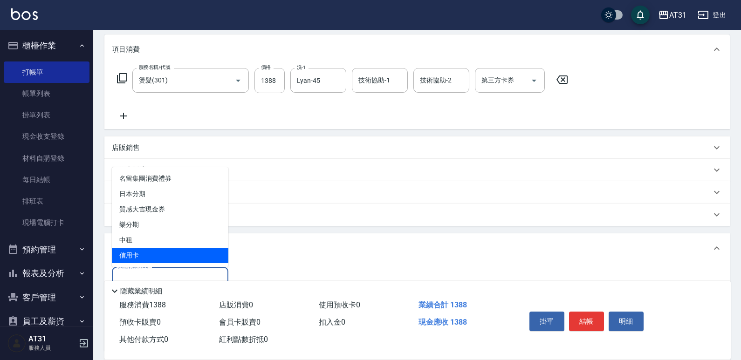
click at [170, 249] on span "信用卡" at bounding box center [170, 255] width 116 height 15
type input "信用卡"
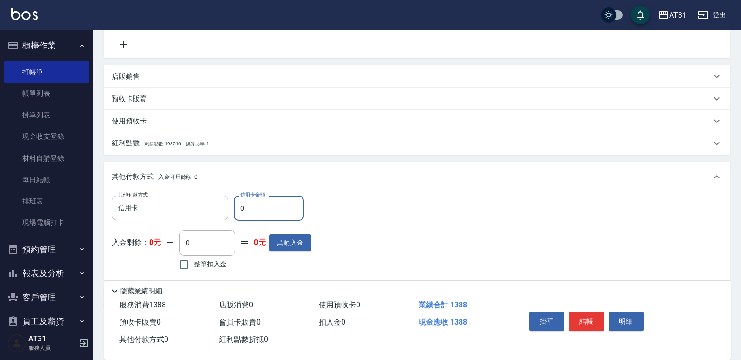
scroll to position [227, 0]
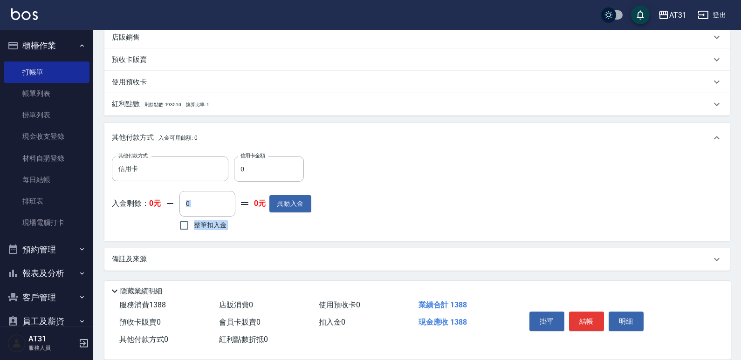
drag, startPoint x: 246, startPoint y: 233, endPoint x: 254, endPoint y: 207, distance: 27.1
click at [246, 220] on div "其他付款方式 信用卡 其他付款方式 信用卡金額 0 信用卡金額 入金剩餘： 0元 0 ​ 整筆扣入金 0元 異動入金" at bounding box center [211, 195] width 199 height 76
drag, startPoint x: 248, startPoint y: 167, endPoint x: 240, endPoint y: 167, distance: 7.9
click at [240, 167] on input "0" at bounding box center [269, 169] width 70 height 25
type input "13"
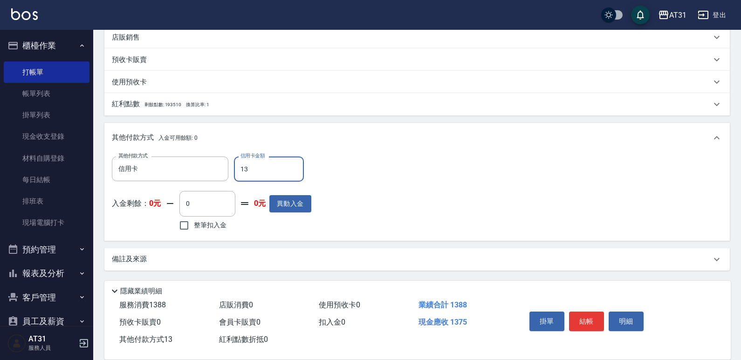
type input "120"
type input "138"
type input "0"
type input "1388"
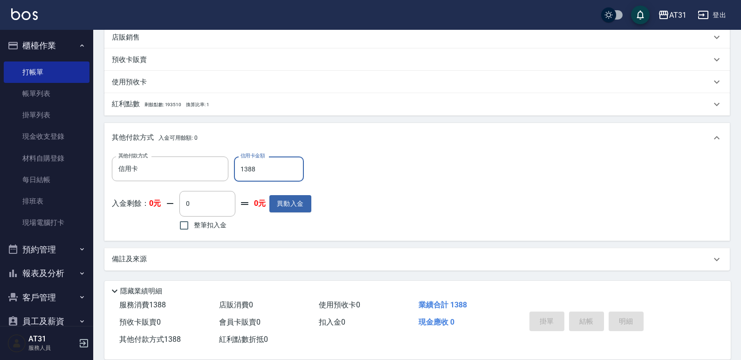
type input "[DATE] 17:23"
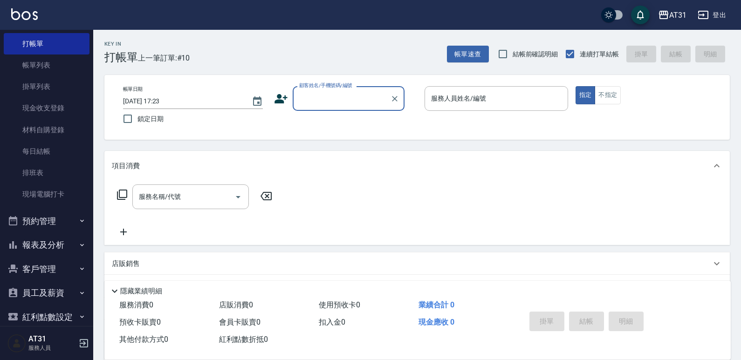
scroll to position [42, 0]
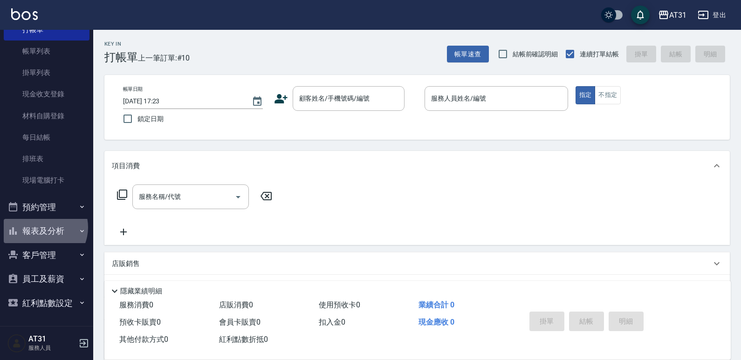
click at [41, 227] on button "報表及分析" at bounding box center [47, 231] width 86 height 24
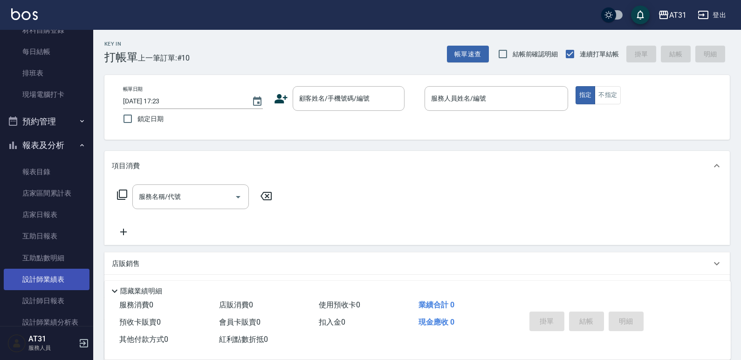
scroll to position [136, 0]
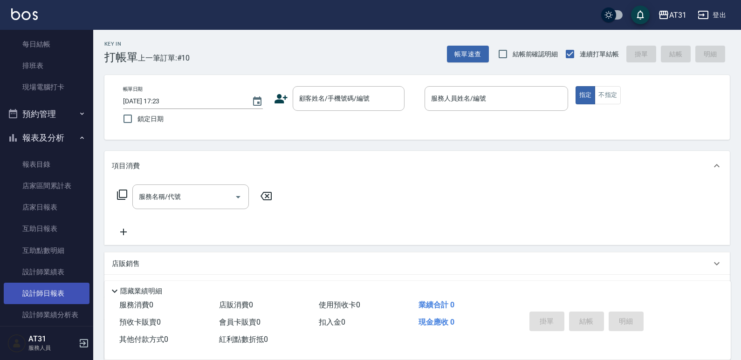
click at [58, 285] on link "設計師日報表" at bounding box center [47, 293] width 86 height 21
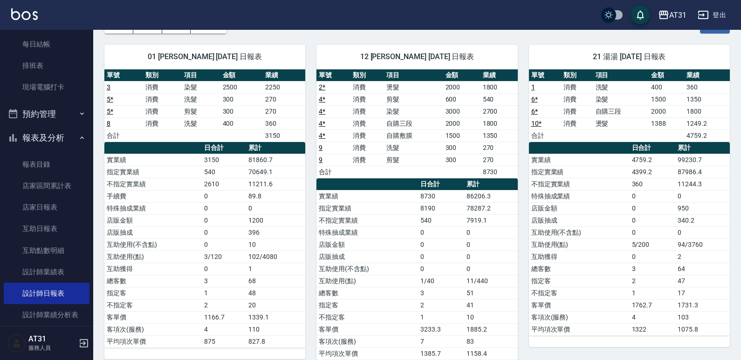
scroll to position [57, 0]
